Goal: Task Accomplishment & Management: Complete application form

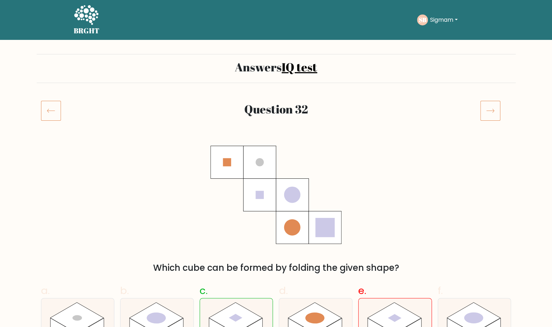
click at [87, 20] on icon at bounding box center [86, 15] width 24 height 20
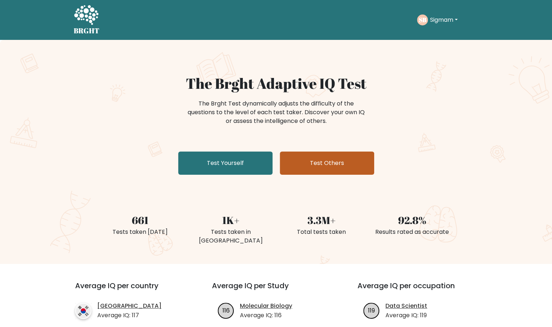
click at [324, 153] on link "Test Others" at bounding box center [327, 163] width 94 height 23
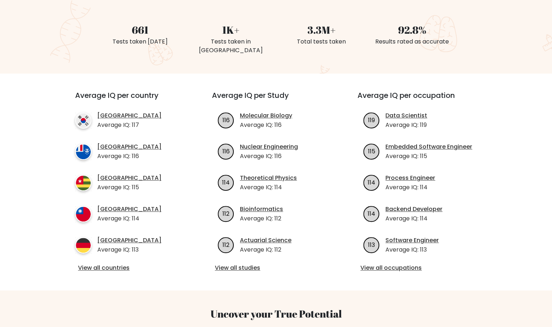
scroll to position [191, 0]
click at [122, 266] on div "Average IQ per country South Korea Average IQ: 117 French Southern Territories …" at bounding box center [276, 181] width 428 height 217
click at [125, 264] on link "View all countries" at bounding box center [130, 268] width 105 height 9
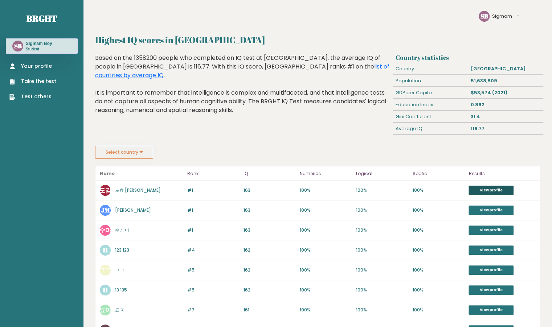
click at [495, 188] on link "View profile" at bounding box center [491, 190] width 45 height 9
click at [39, 66] on link "Your profile" at bounding box center [32, 66] width 47 height 8
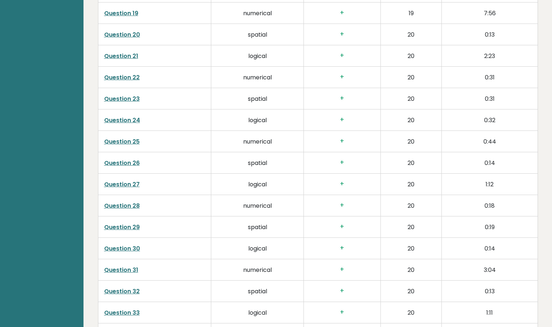
scroll to position [1510, 0]
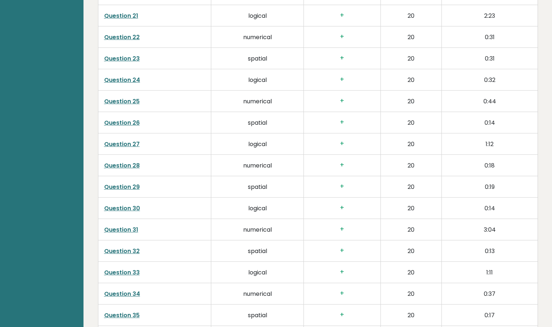
click at [127, 226] on link "Question 31" at bounding box center [121, 230] width 34 height 8
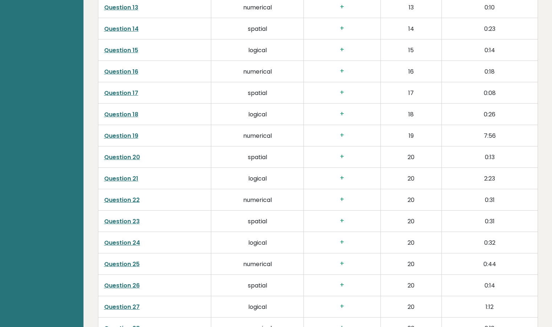
scroll to position [1348, 0]
click at [128, 132] on link "Question 19" at bounding box center [121, 135] width 34 height 8
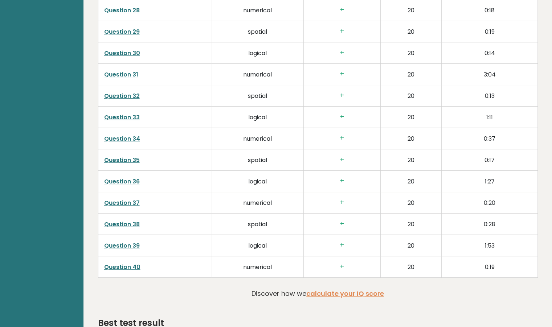
scroll to position [1713, 0]
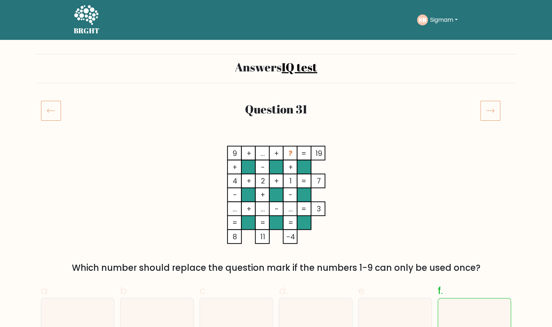
scroll to position [0, 0]
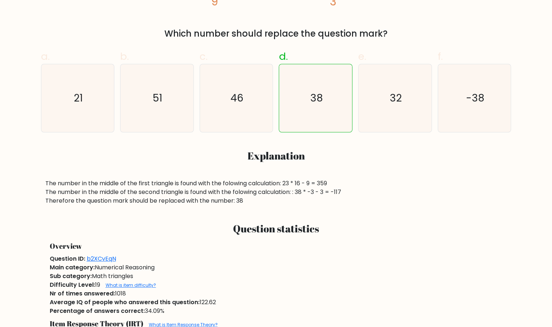
scroll to position [234, 0]
drag, startPoint x: 142, startPoint y: 180, endPoint x: 305, endPoint y: 204, distance: 165.1
click at [305, 204] on div "The number in the middle of the first triangle is found with the folowing calcu…" at bounding box center [276, 193] width 462 height 26
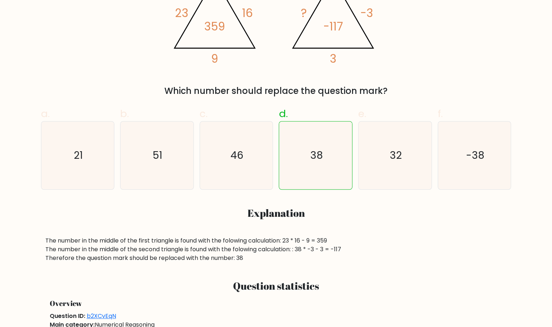
scroll to position [176, 0]
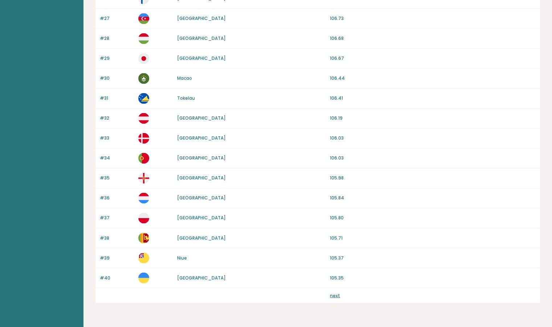
scroll to position [621, 0]
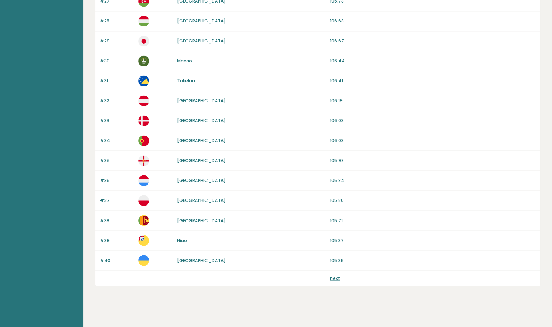
click at [341, 275] on div "next" at bounding box center [433, 278] width 206 height 7
click at [332, 275] on link "next" at bounding box center [335, 278] width 10 height 6
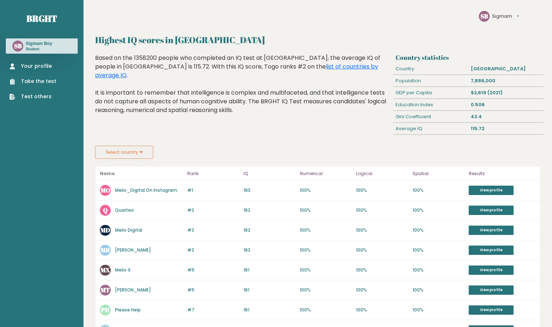
drag, startPoint x: 164, startPoint y: 190, endPoint x: 216, endPoint y: 176, distance: 54.1
click at [216, 176] on p "Rank" at bounding box center [213, 174] width 52 height 9
click at [485, 191] on link "View profile" at bounding box center [491, 190] width 45 height 9
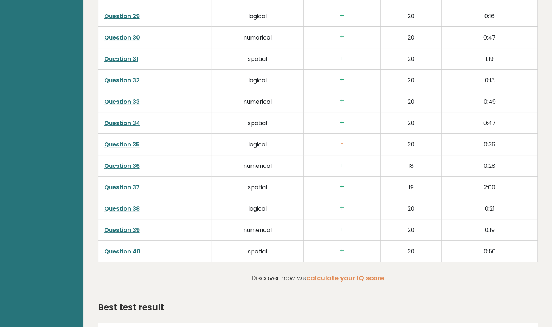
scroll to position [1665, 0]
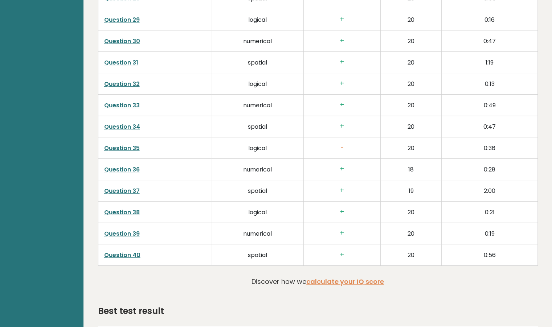
click at [132, 144] on link "Question 35" at bounding box center [122, 148] width 36 height 8
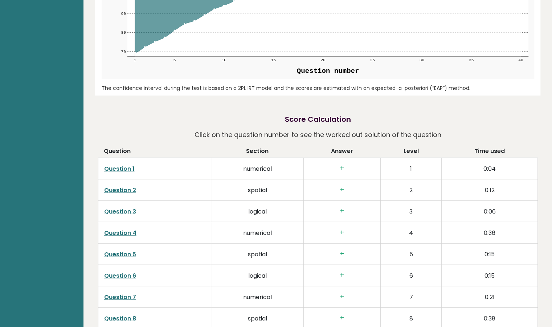
scroll to position [888, 0]
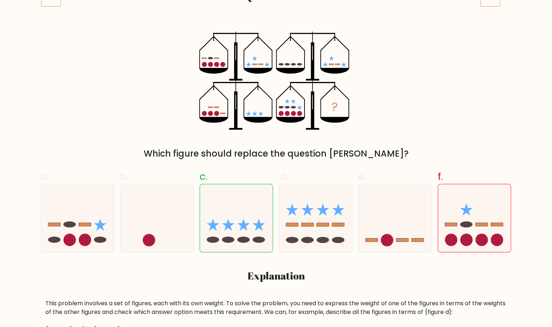
scroll to position [95, 0]
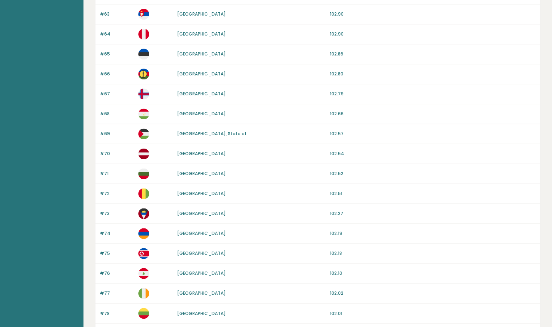
scroll to position [621, 0]
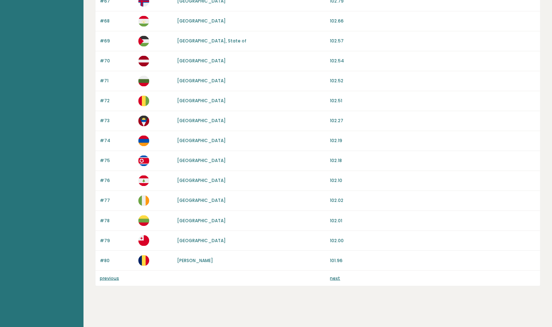
click at [332, 275] on link "next" at bounding box center [335, 278] width 10 height 6
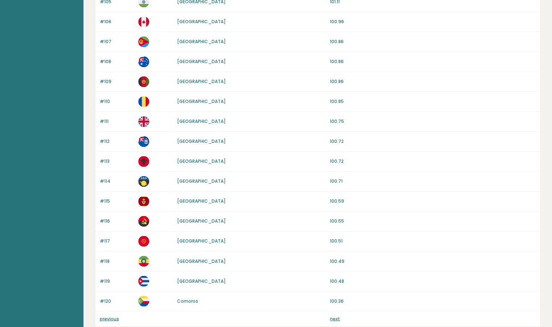
scroll to position [621, 0]
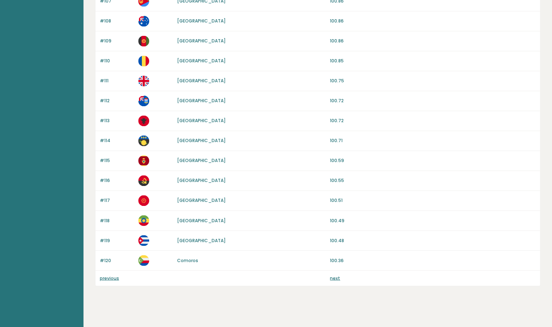
click at [333, 275] on link "next" at bounding box center [335, 278] width 10 height 6
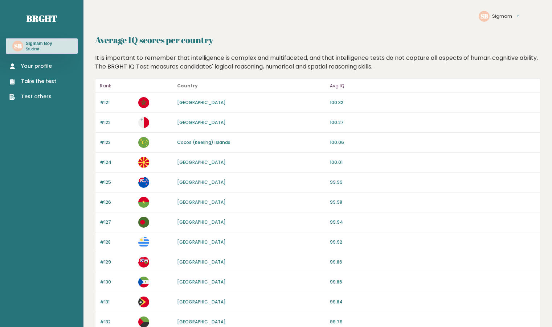
scroll to position [621, 0]
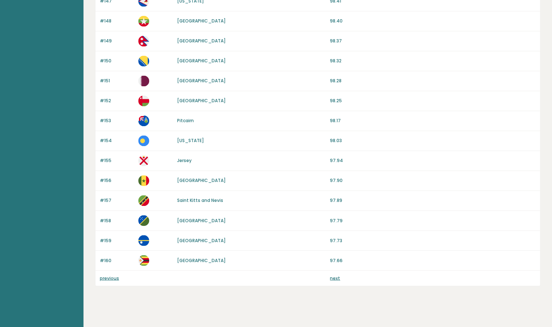
click at [333, 275] on link "next" at bounding box center [335, 278] width 10 height 6
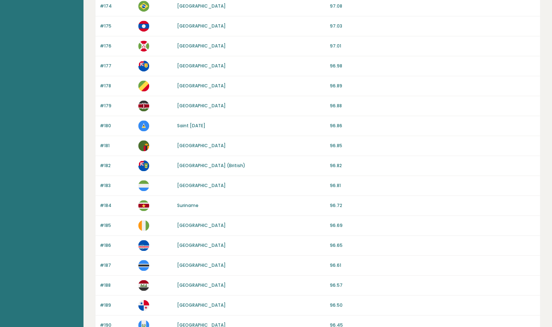
scroll to position [621, 0]
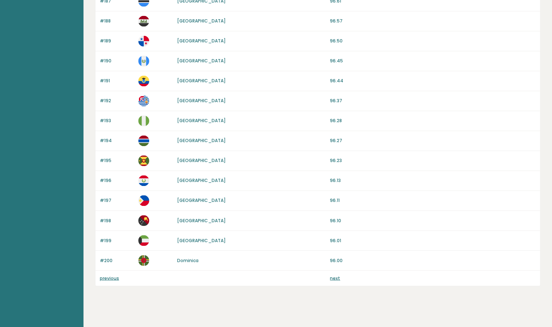
click at [333, 275] on link "next" at bounding box center [335, 278] width 10 height 6
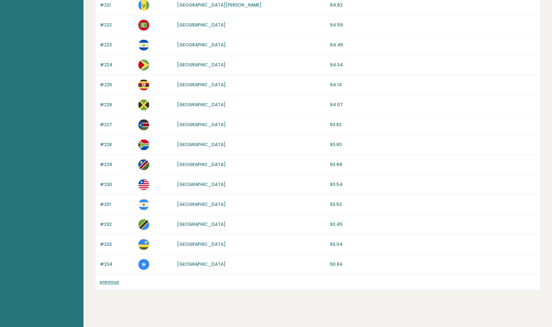
scroll to position [502, 0]
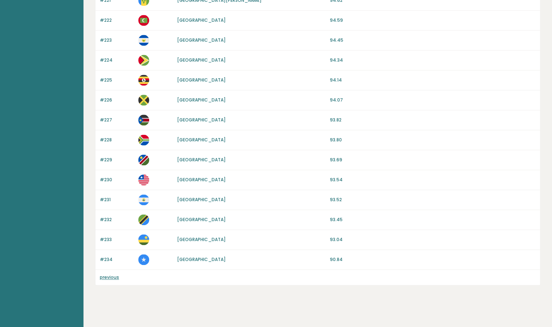
click at [114, 275] on link "previous" at bounding box center [109, 277] width 19 height 6
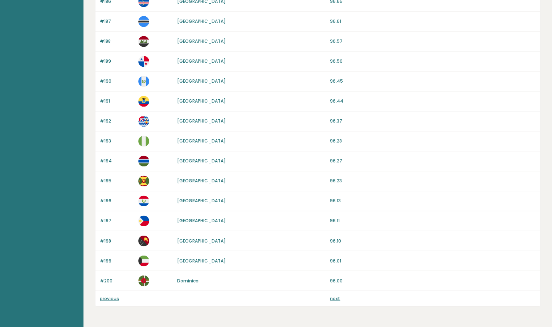
scroll to position [621, 0]
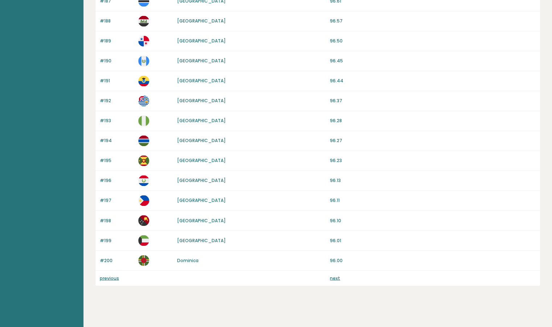
click at [108, 275] on link "previous" at bounding box center [109, 278] width 19 height 6
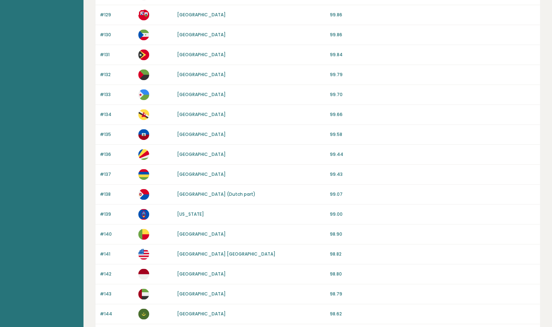
scroll to position [247, 0]
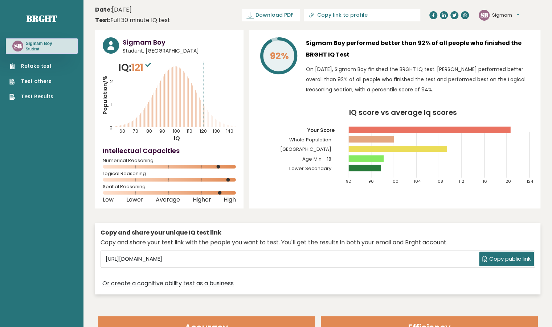
click at [43, 81] on link "Test others" at bounding box center [31, 82] width 44 height 8
click at [40, 64] on link "Retake test" at bounding box center [31, 66] width 44 height 8
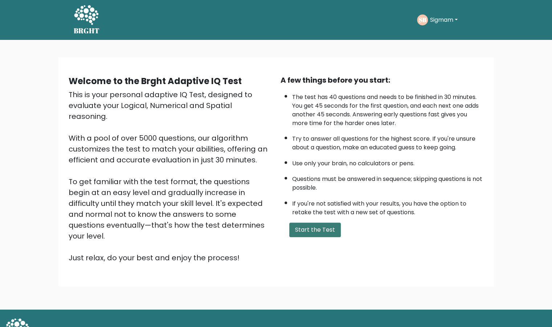
click at [300, 232] on button "Start the Test" at bounding box center [315, 230] width 52 height 15
click at [314, 228] on button "Start the Test" at bounding box center [315, 230] width 52 height 15
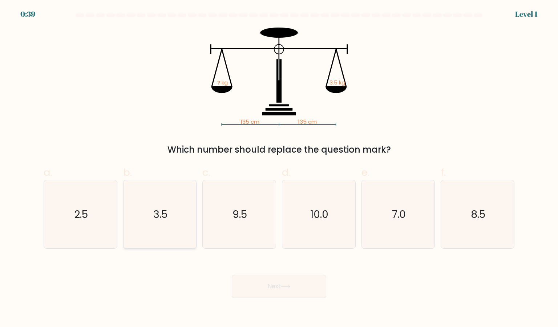
click at [160, 212] on text "3.5" at bounding box center [160, 214] width 14 height 15
click at [279, 168] on input "b. 3.5" at bounding box center [279, 166] width 0 height 5
radio input "true"
click at [252, 287] on button "Next" at bounding box center [279, 286] width 94 height 23
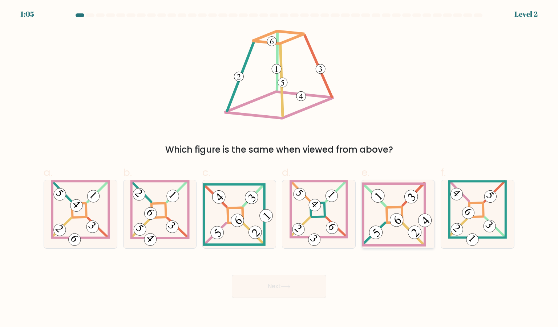
click at [391, 209] on 272 at bounding box center [394, 215] width 16 height 16
click at [279, 168] on input "e." at bounding box center [279, 166] width 0 height 5
radio input "true"
click at [298, 281] on button "Next" at bounding box center [279, 286] width 94 height 23
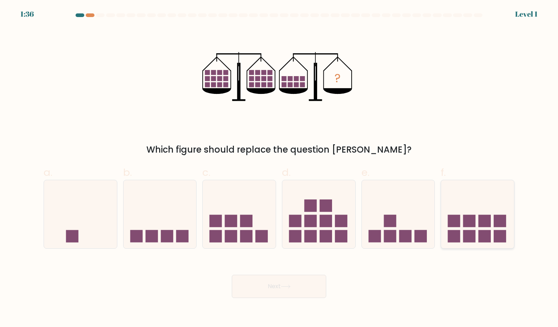
click at [449, 238] on rect at bounding box center [454, 236] width 12 height 12
click at [279, 168] on input "f." at bounding box center [279, 166] width 0 height 5
radio input "true"
click at [305, 277] on button "Next" at bounding box center [279, 286] width 94 height 23
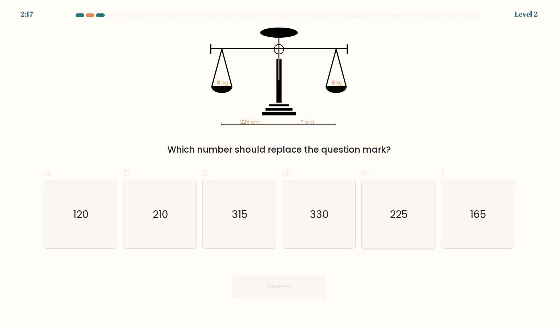
click at [404, 223] on icon "225" at bounding box center [398, 214] width 68 height 68
click at [279, 168] on input "e. 225" at bounding box center [279, 166] width 0 height 5
radio input "true"
click at [317, 276] on button "Next" at bounding box center [279, 286] width 94 height 23
click at [310, 282] on button "Next" at bounding box center [279, 286] width 94 height 23
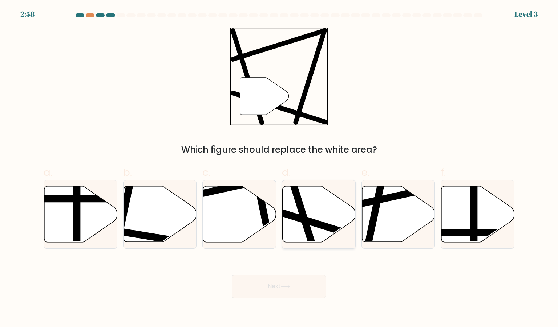
click at [310, 215] on icon at bounding box center [318, 214] width 73 height 56
click at [279, 168] on input "d." at bounding box center [279, 166] width 0 height 5
radio input "true"
click at [285, 281] on button "Next" at bounding box center [279, 286] width 94 height 23
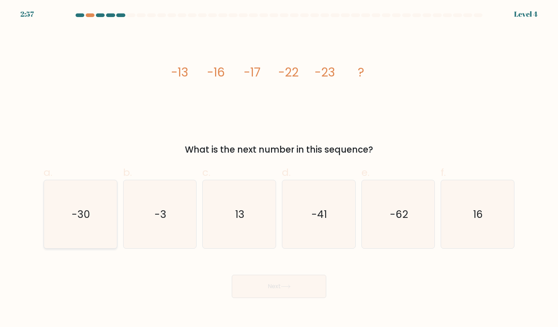
click at [102, 216] on icon "-30" at bounding box center [80, 214] width 68 height 68
click at [279, 168] on input "a. -30" at bounding box center [279, 166] width 0 height 5
radio input "true"
click at [274, 278] on button "Next" at bounding box center [279, 286] width 94 height 23
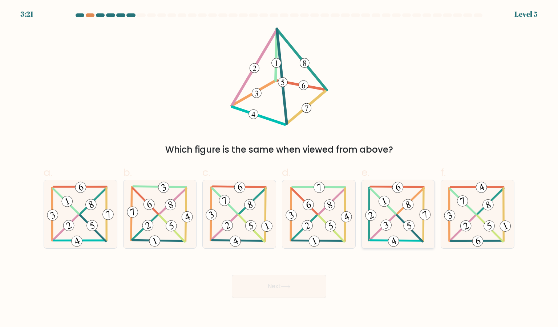
click at [410, 230] on 823 at bounding box center [409, 226] width 14 height 14
click at [279, 168] on input "e." at bounding box center [279, 166] width 0 height 5
radio input "true"
click at [287, 288] on icon at bounding box center [286, 287] width 10 height 4
